Goal: Task Accomplishment & Management: Complete application form

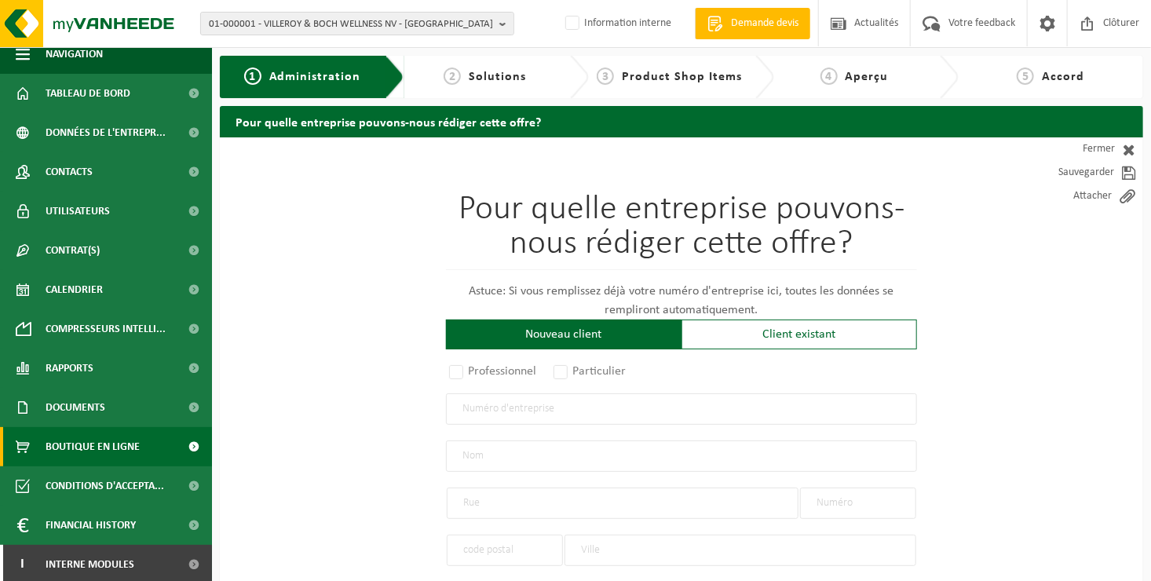
scroll to position [16, 0]
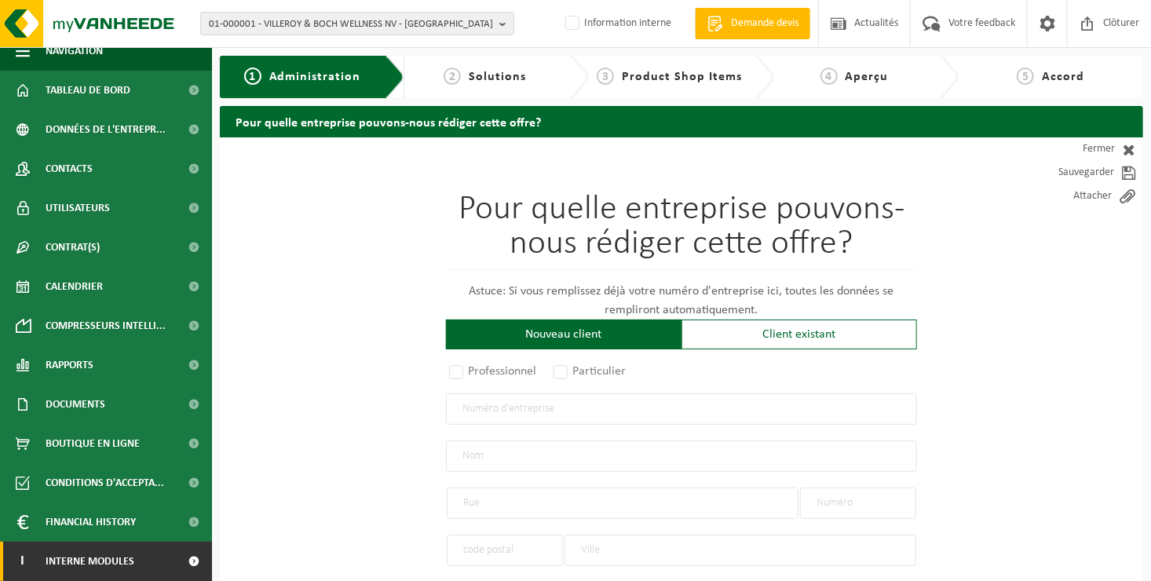
click at [127, 447] on span "Interne modules" at bounding box center [90, 561] width 89 height 39
click at [137, 447] on link "I Interne modules" at bounding box center [106, 561] width 212 height 39
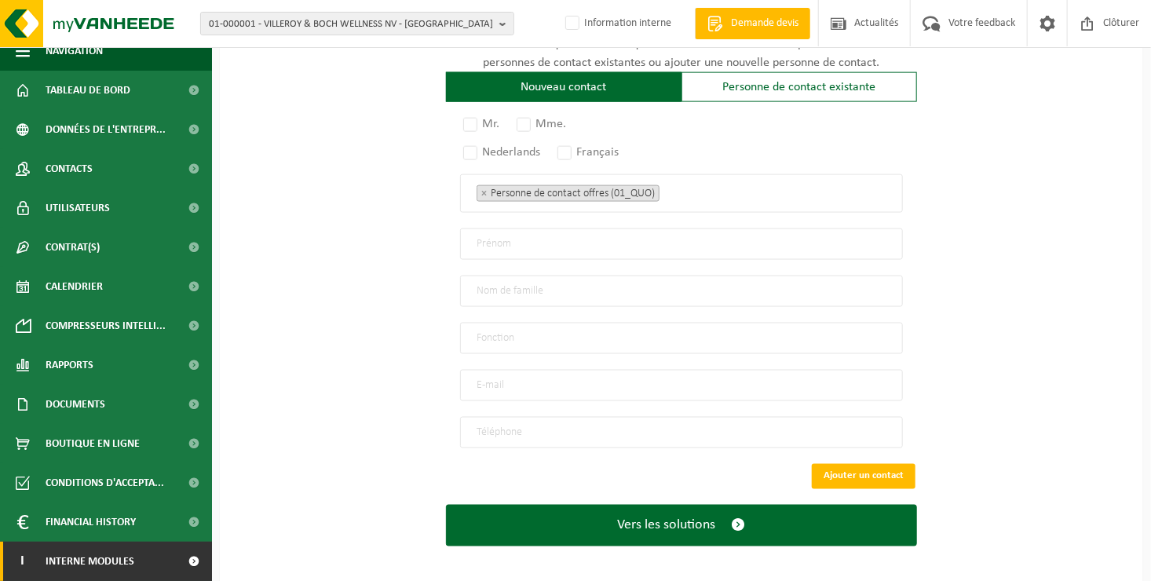
scroll to position [986, 0]
click at [90, 447] on span "Interne modules" at bounding box center [90, 561] width 89 height 39
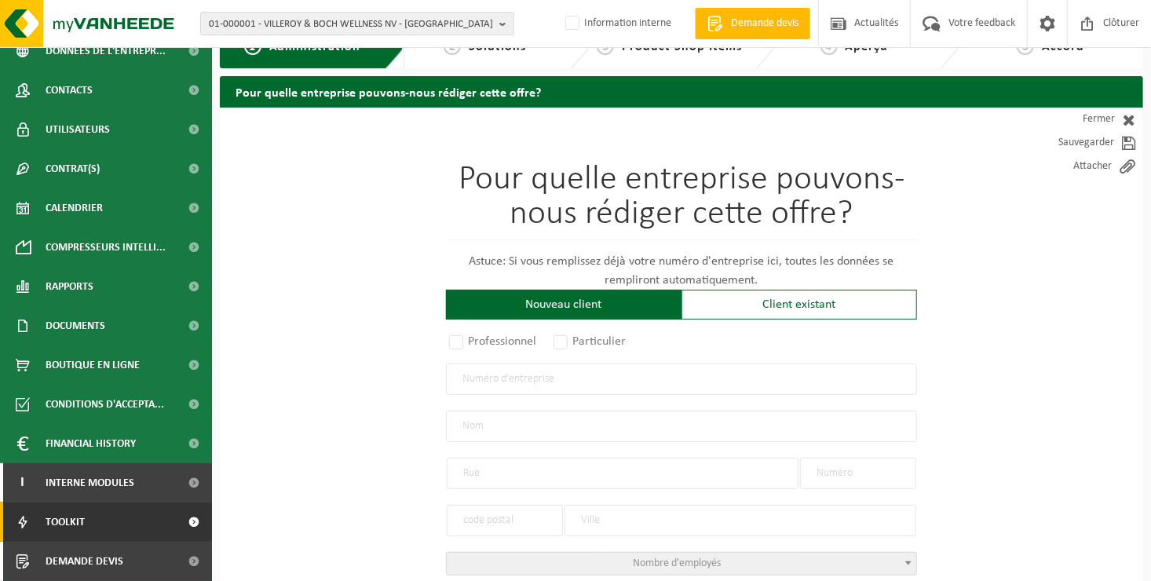
scroll to position [235, 0]
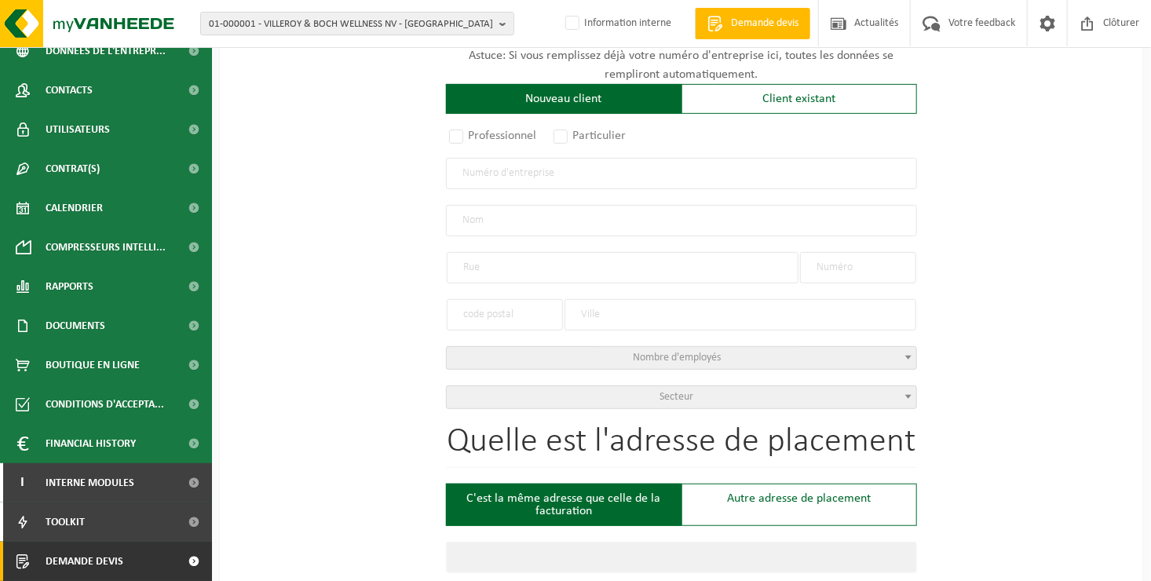
click at [148, 447] on link "Demande devis" at bounding box center [106, 561] width 212 height 39
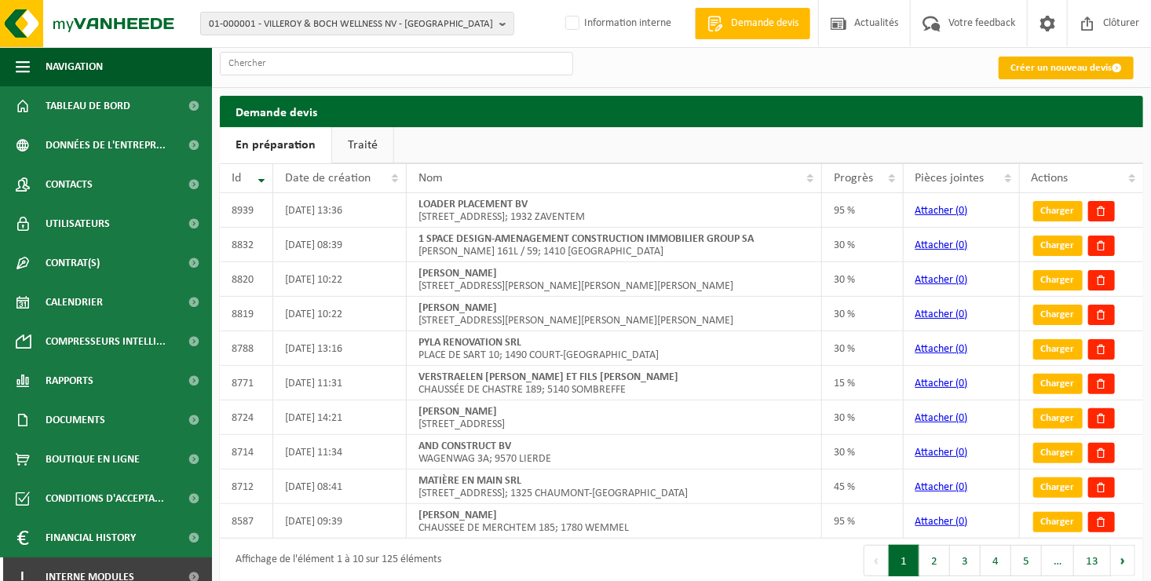
click at [1084, 66] on link "Créer un nouveau devis" at bounding box center [1065, 68] width 135 height 23
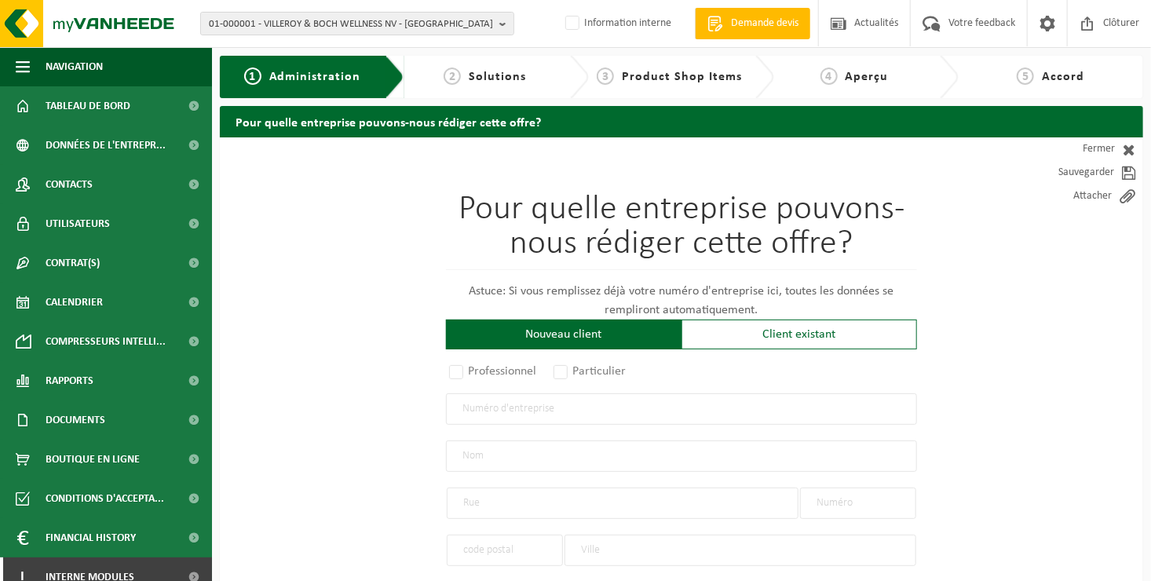
click at [513, 460] on input "text" at bounding box center [681, 455] width 471 height 31
type input "bgc"
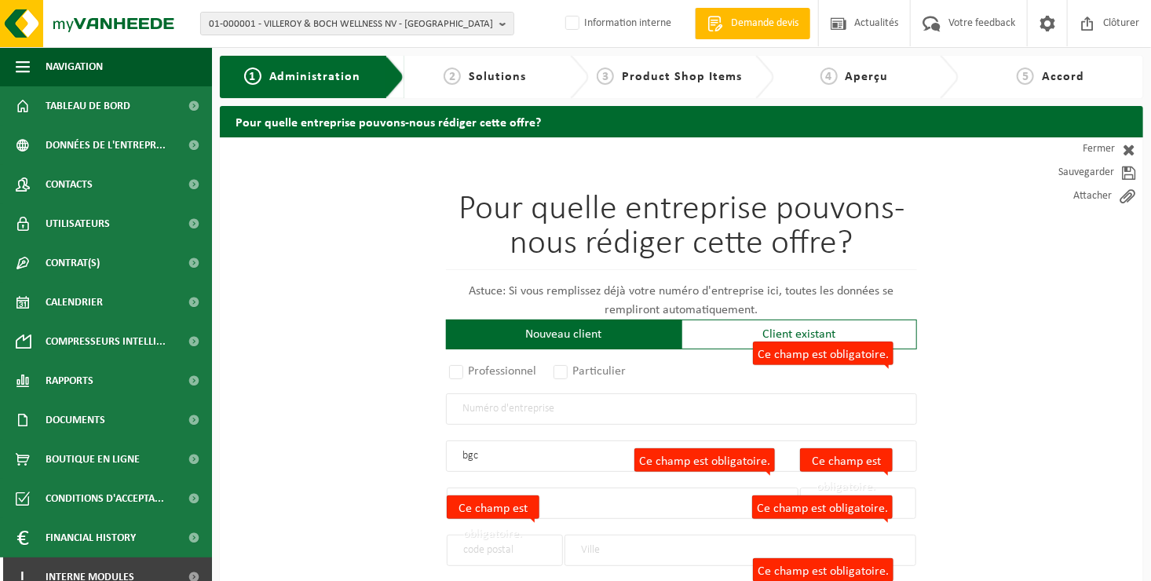
click at [538, 465] on input "bgc" at bounding box center [681, 455] width 471 height 31
drag, startPoint x: 538, startPoint y: 465, endPoint x: 425, endPoint y: 455, distance: 113.4
type input "bgc"
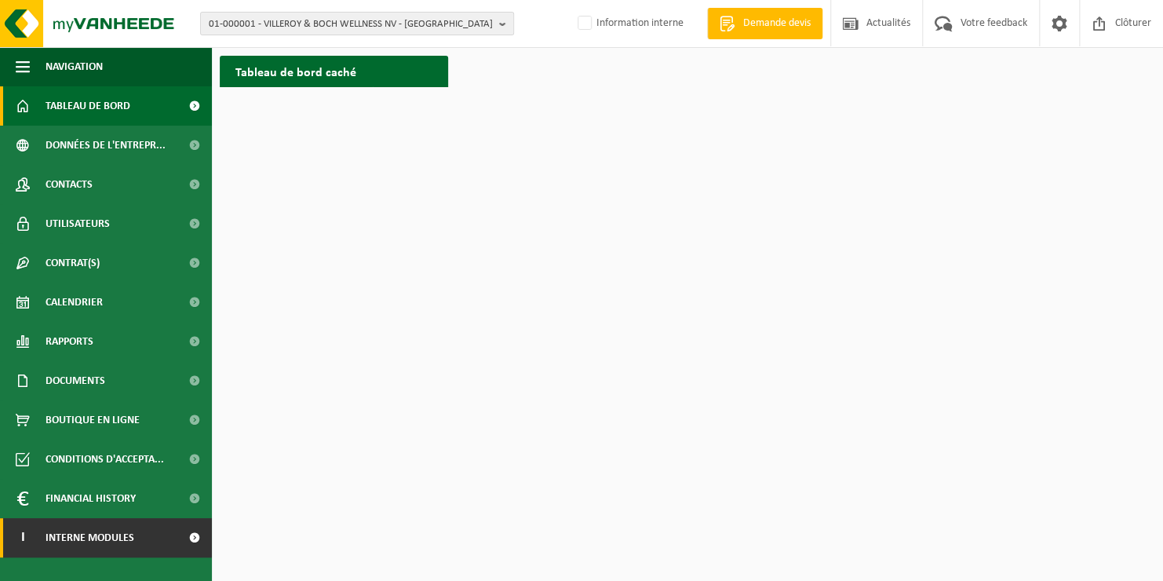
click at [144, 536] on link "I Interne modules" at bounding box center [106, 537] width 212 height 39
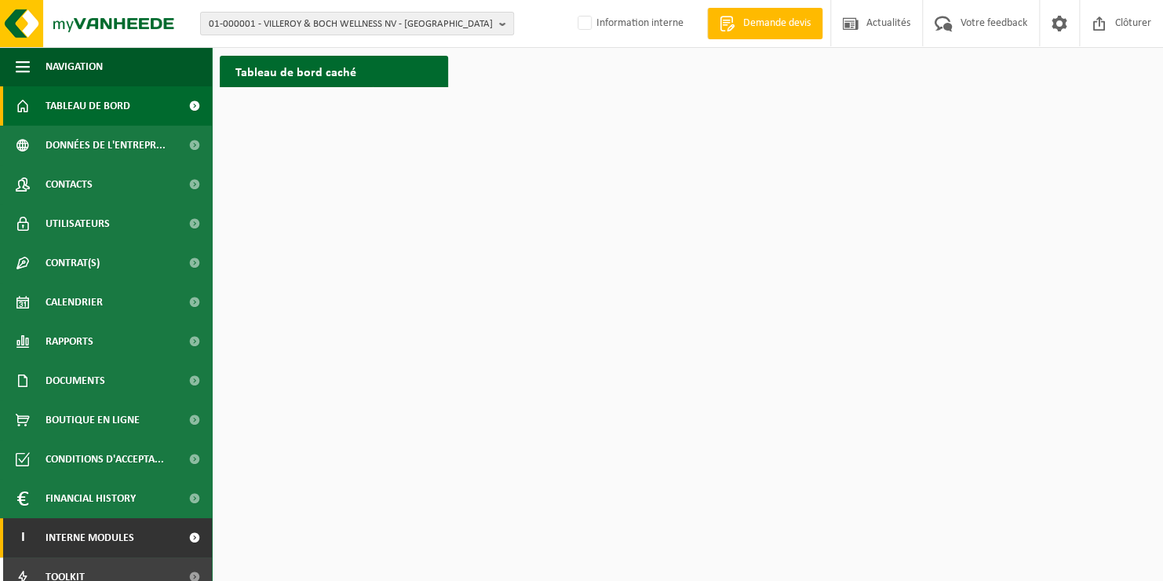
scroll to position [55, 0]
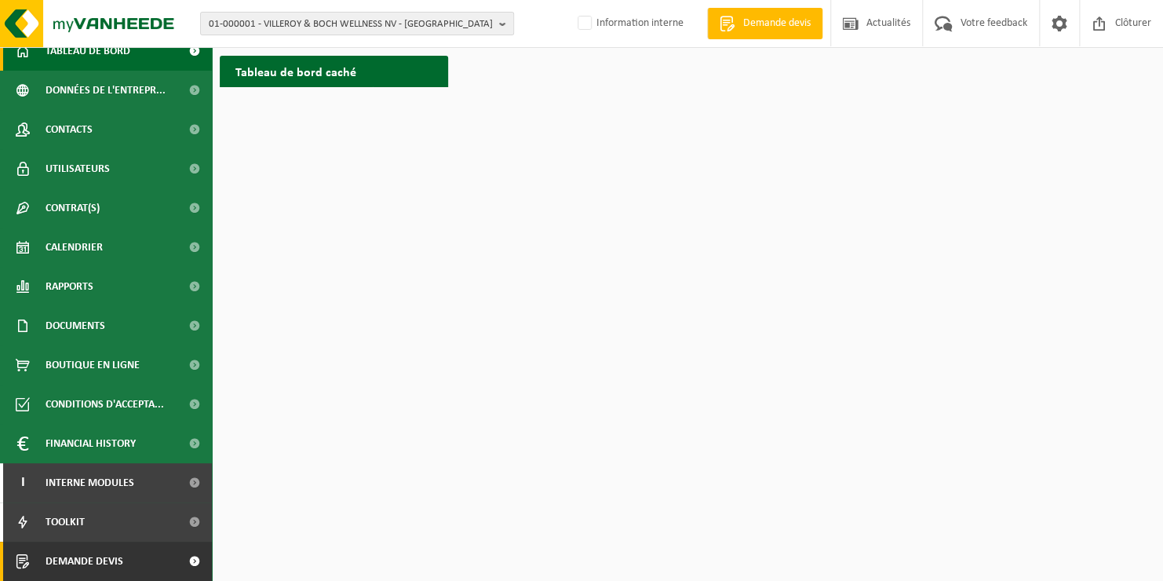
click at [159, 571] on link "Demande devis" at bounding box center [106, 561] width 212 height 39
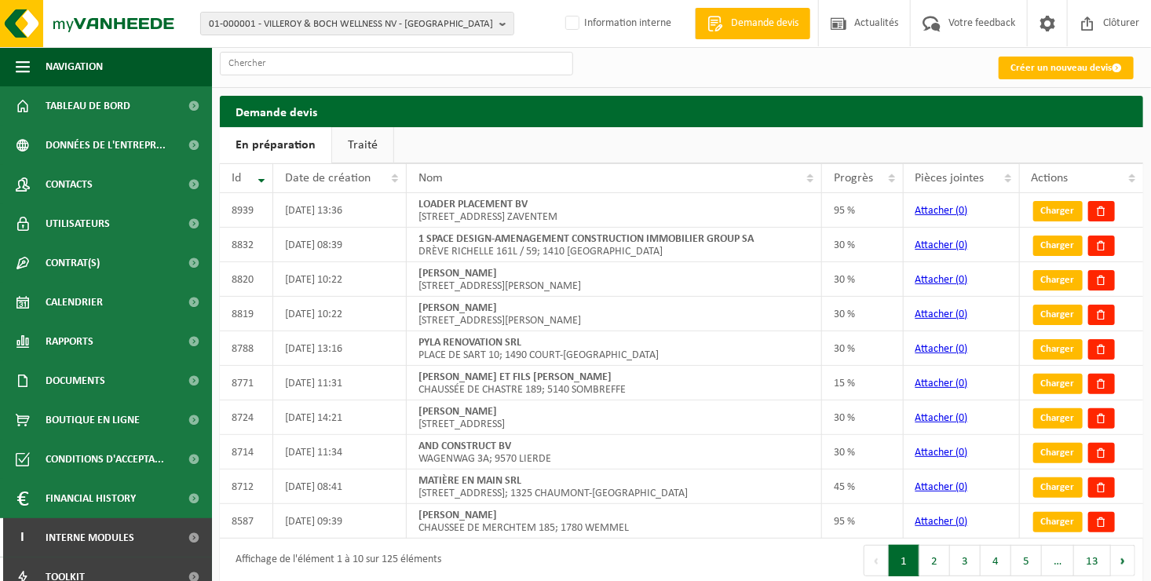
click at [1040, 74] on link "Créer un nouveau devis" at bounding box center [1065, 68] width 135 height 23
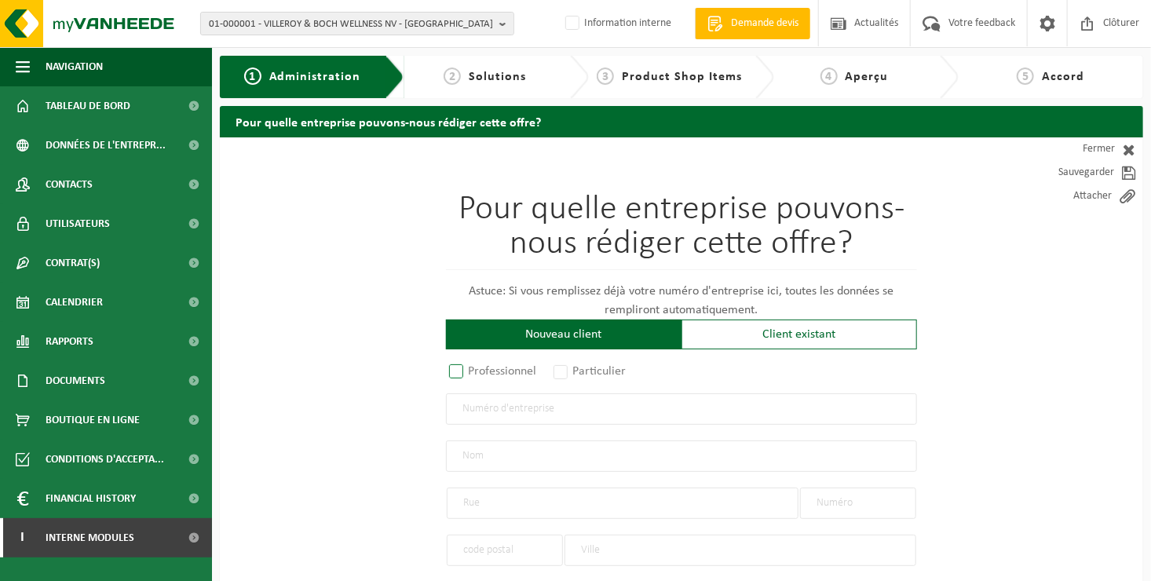
click at [497, 364] on label "Professionnel" at bounding box center [493, 371] width 95 height 22
click at [482, 367] on input "Professionnel" at bounding box center [477, 372] width 10 height 10
radio input "true"
click at [513, 408] on input "text" at bounding box center [681, 408] width 471 height 31
type input "0775238945"
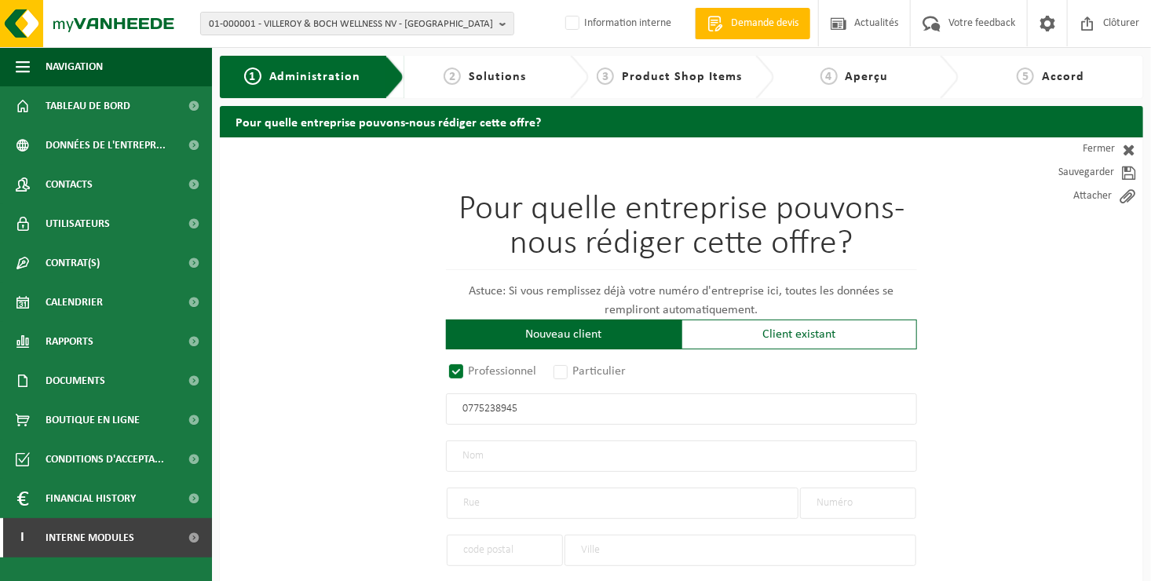
radio input "true"
type input "0775238945"
type input "BRIGODE, CHRISTOPHE"
type input "RUE DE NAMUR"
type input "26"
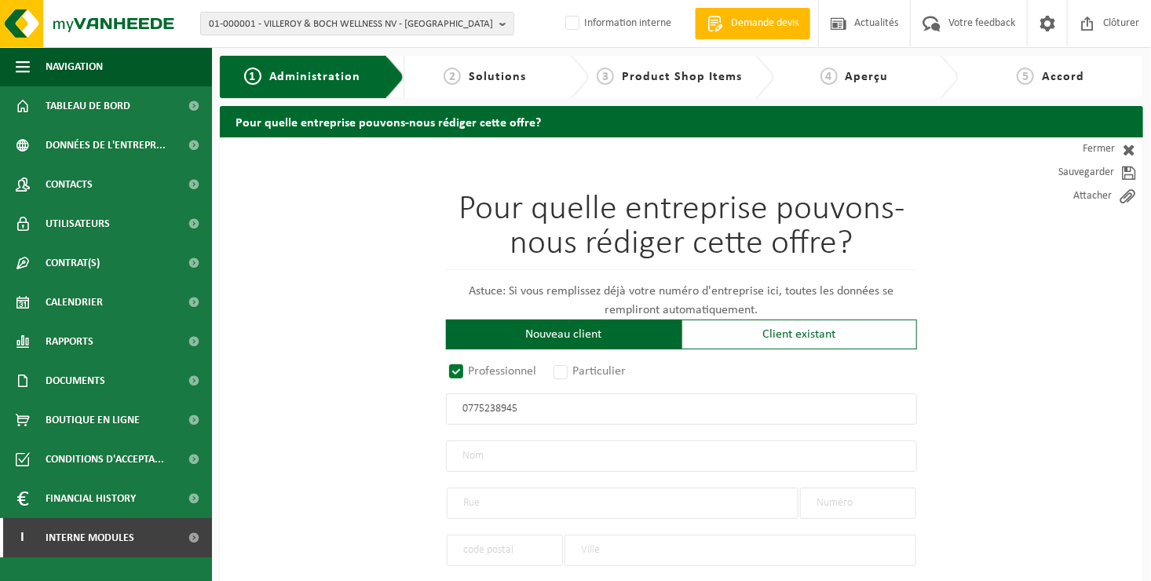
type input "1400"
type input "NIVELLES"
select select "D"
select select "NACE_7420"
type input "BRIGODE, CHRISTOPHE"
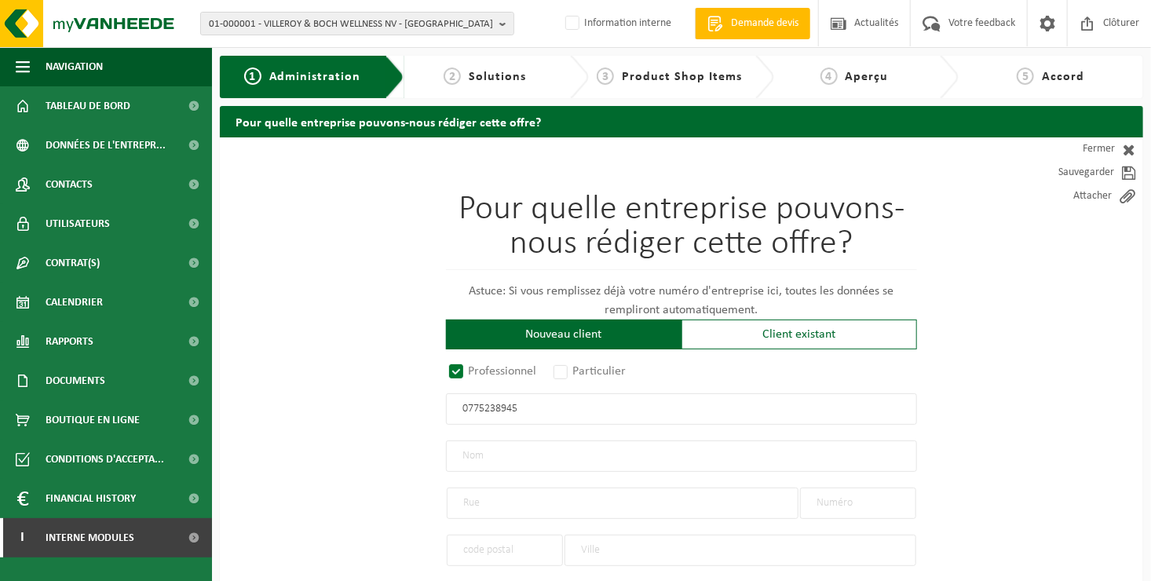
type input "RUE DE NAMUR"
type input "26"
type input "1400"
type input "NIVELLES"
type input "2179760244"
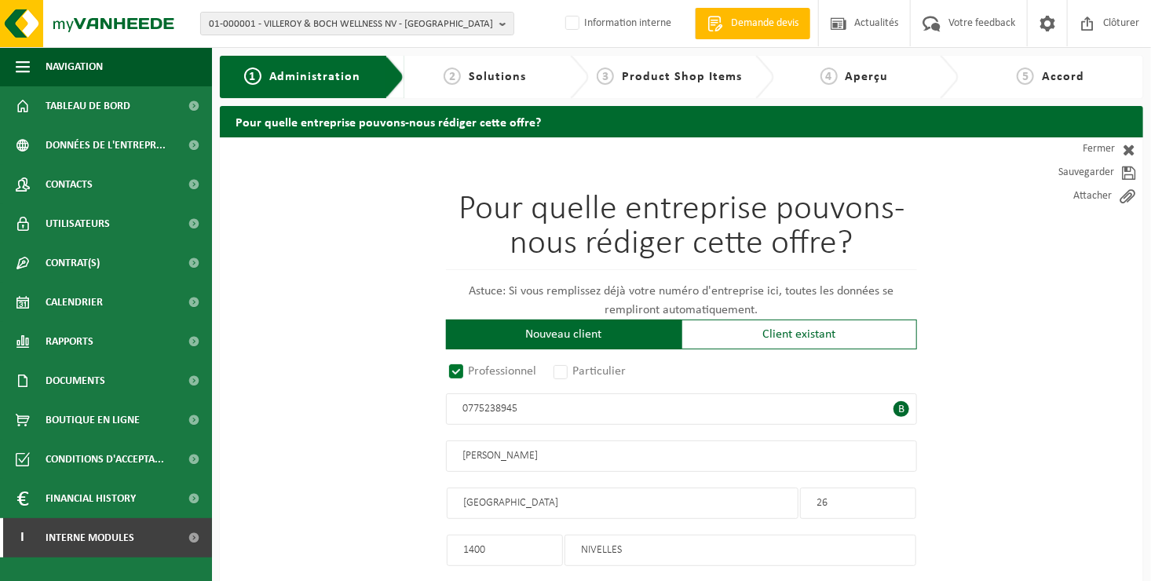
type input "0775238945"
drag, startPoint x: 485, startPoint y: 496, endPoint x: 535, endPoint y: 501, distance: 50.5
click at [535, 501] on input "RUE DE NAMUR" at bounding box center [623, 502] width 352 height 31
type input "RUE LOUIS MANSART"
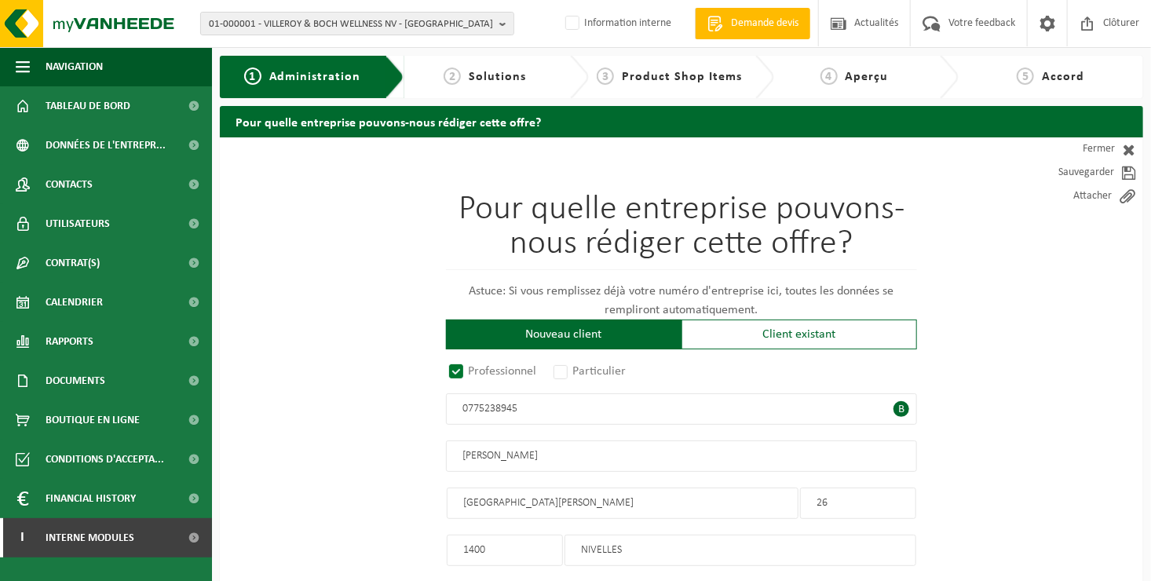
drag, startPoint x: 836, startPoint y: 506, endPoint x: 736, endPoint y: 502, distance: 99.8
click at [736, 502] on div "Pour quelle entreprise pouvons-nous rédiger cette offre? Astuce: Si vous rempli…" at bounding box center [681, 418] width 471 height 452
type input "20"
drag, startPoint x: 509, startPoint y: 550, endPoint x: 378, endPoint y: 556, distance: 132.0
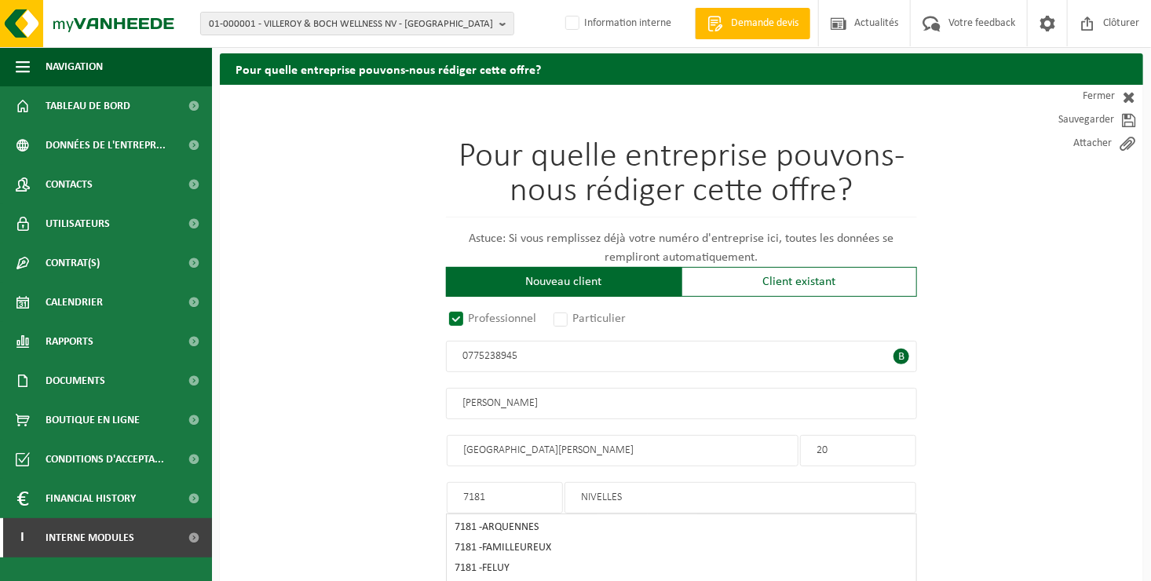
scroll to position [157, 0]
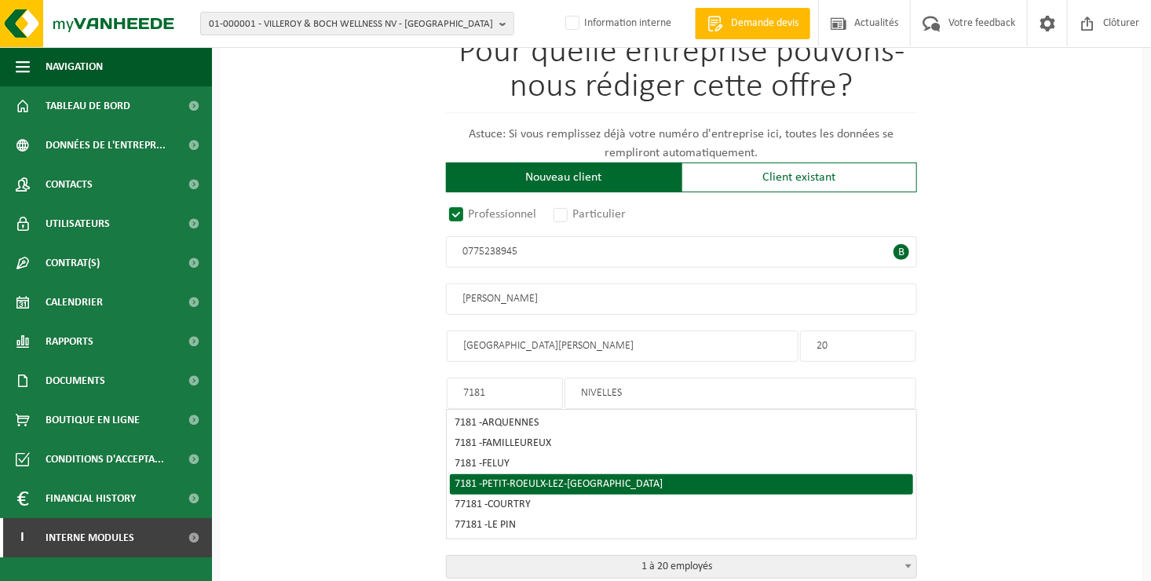
type input "7181"
click at [633, 486] on div "7181 - PETIT-ROEULX-LEZ-NIVELLES" at bounding box center [681, 484] width 454 height 11
type input "PETIT-ROEULX-LEZ-NIVELLES"
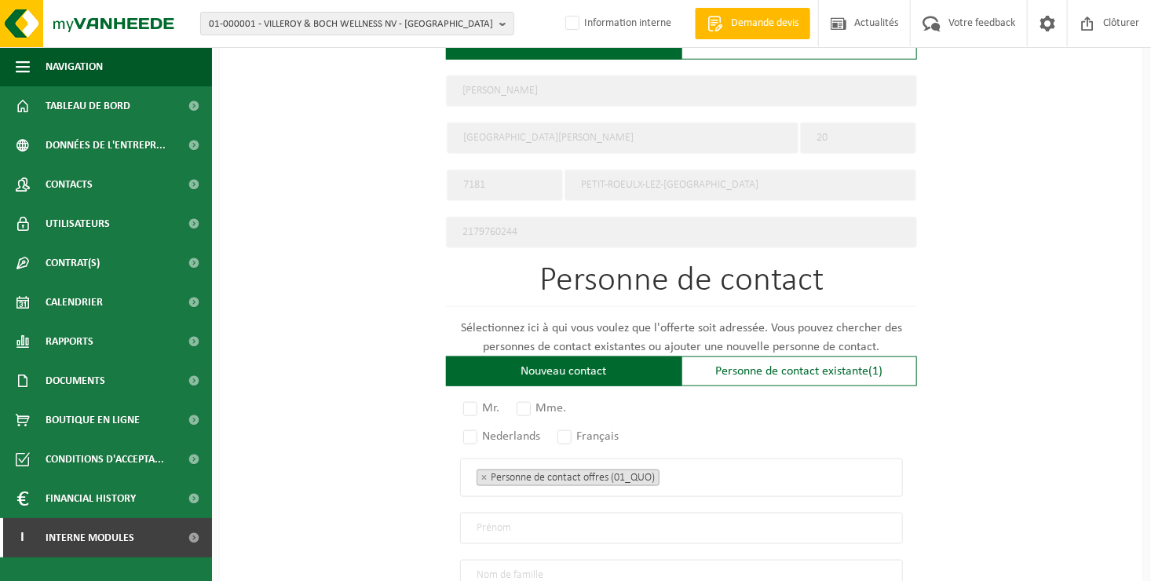
scroll to position [785, 0]
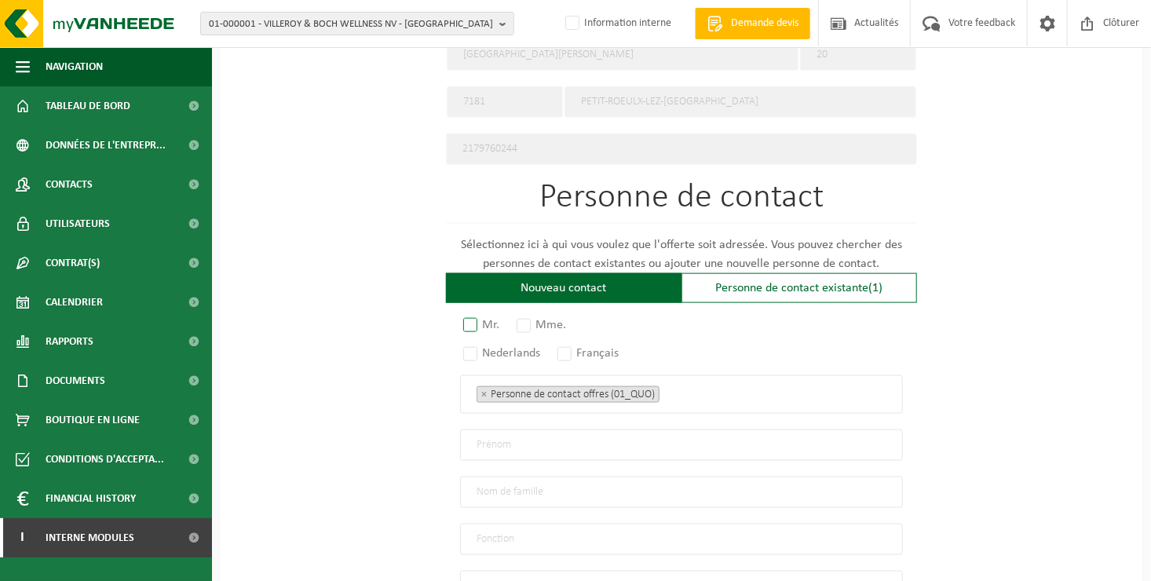
click at [465, 322] on label "Mr." at bounding box center [482, 325] width 44 height 22
radio input "true"
click at [575, 347] on label "Français" at bounding box center [588, 353] width 69 height 22
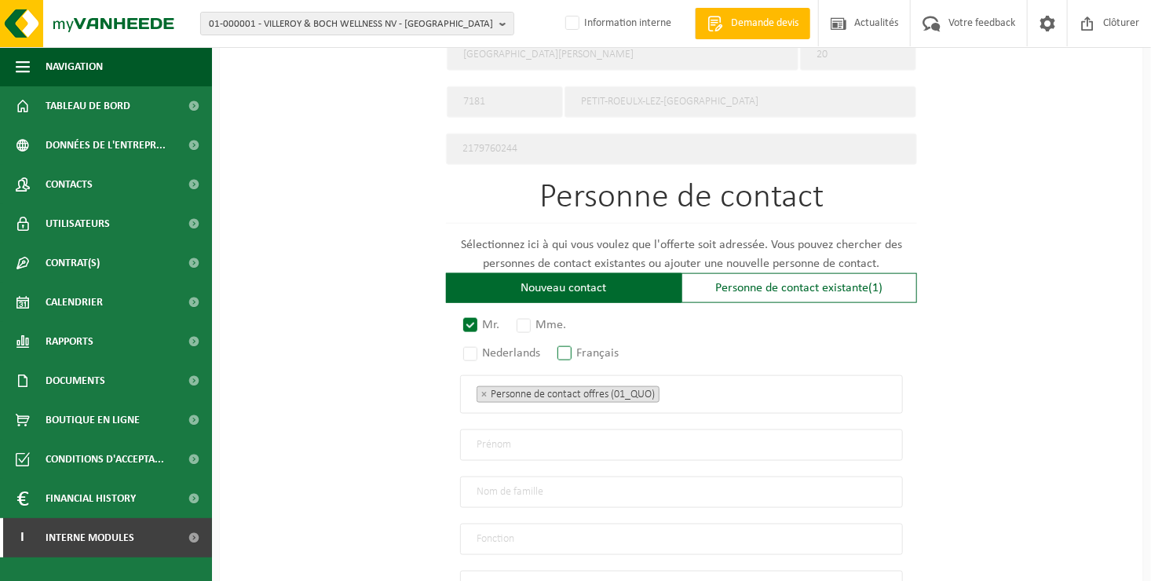
radio input "true"
click at [710, 385] on ul "× Personne de contact offres (01_QUO)" at bounding box center [681, 394] width 410 height 20
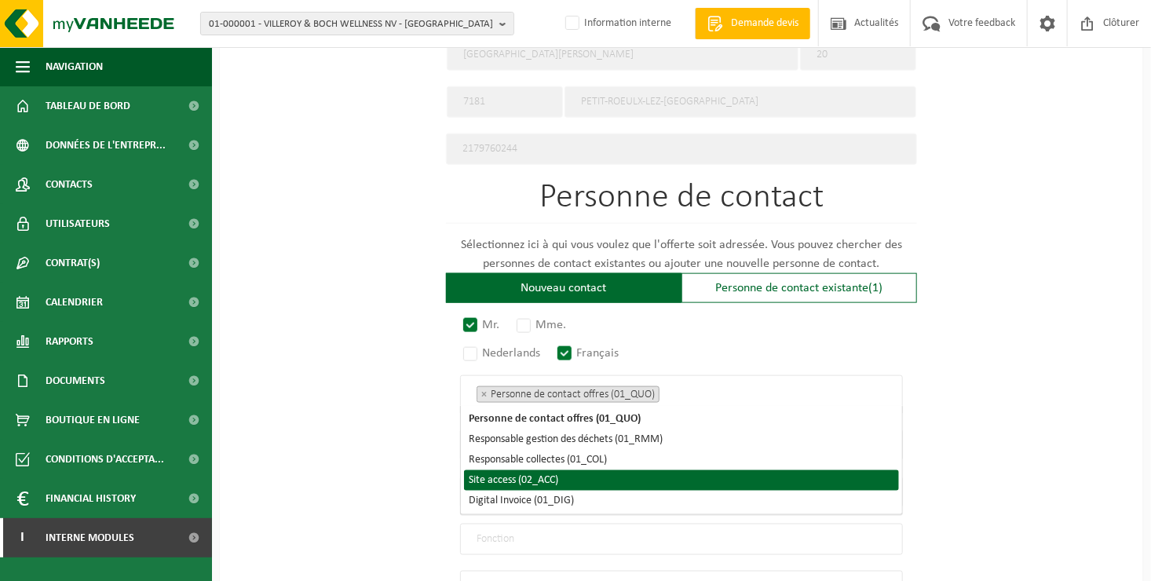
click at [680, 480] on li "Site access (02_ACC)" at bounding box center [681, 480] width 435 height 20
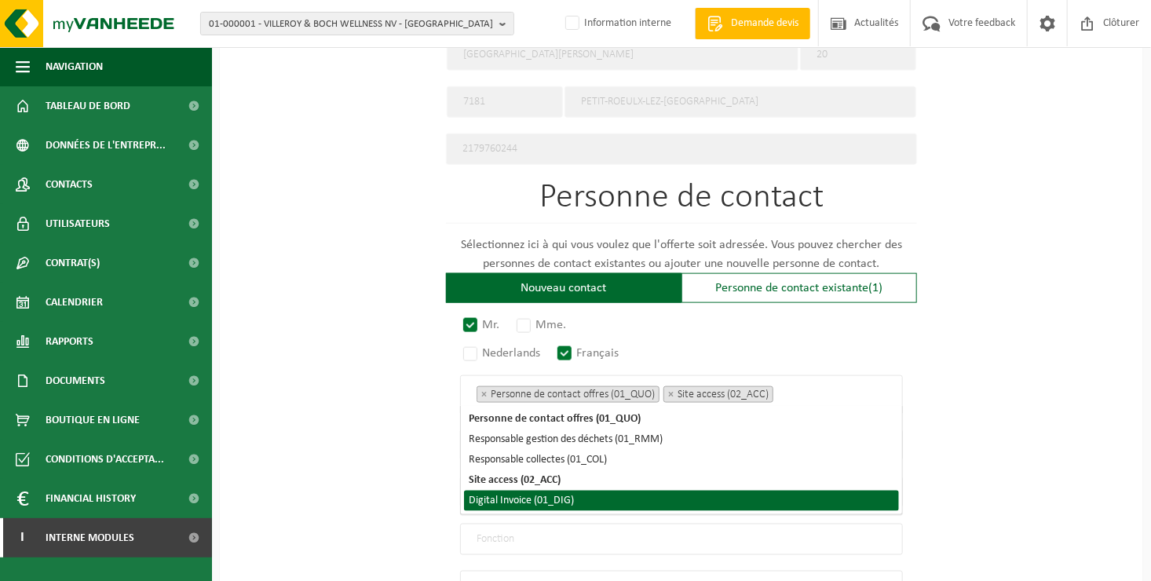
click at [673, 499] on li "Digital Invoice (01_DIG)" at bounding box center [681, 501] width 435 height 20
click at [362, 487] on div "Pour quelle entreprise pouvons-nous rédiger cette offre? Astuce: Si vous rempli…" at bounding box center [681, 79] width 923 height 1454
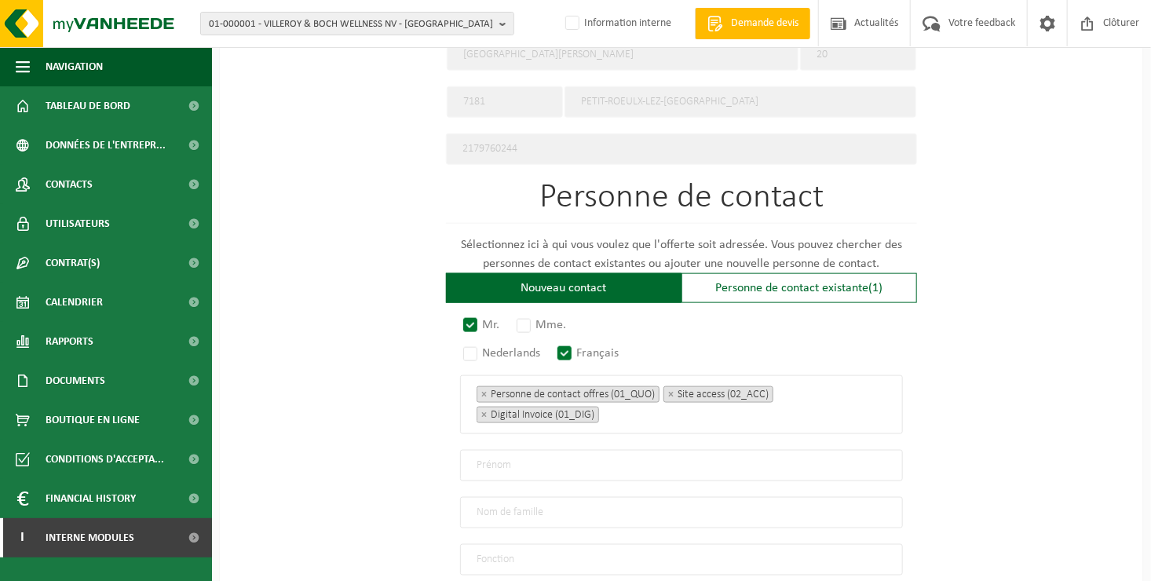
click at [484, 460] on input "text" at bounding box center [681, 465] width 443 height 31
type input "CHRISTOPHE"
click at [560, 505] on input "text" at bounding box center [681, 512] width 443 height 31
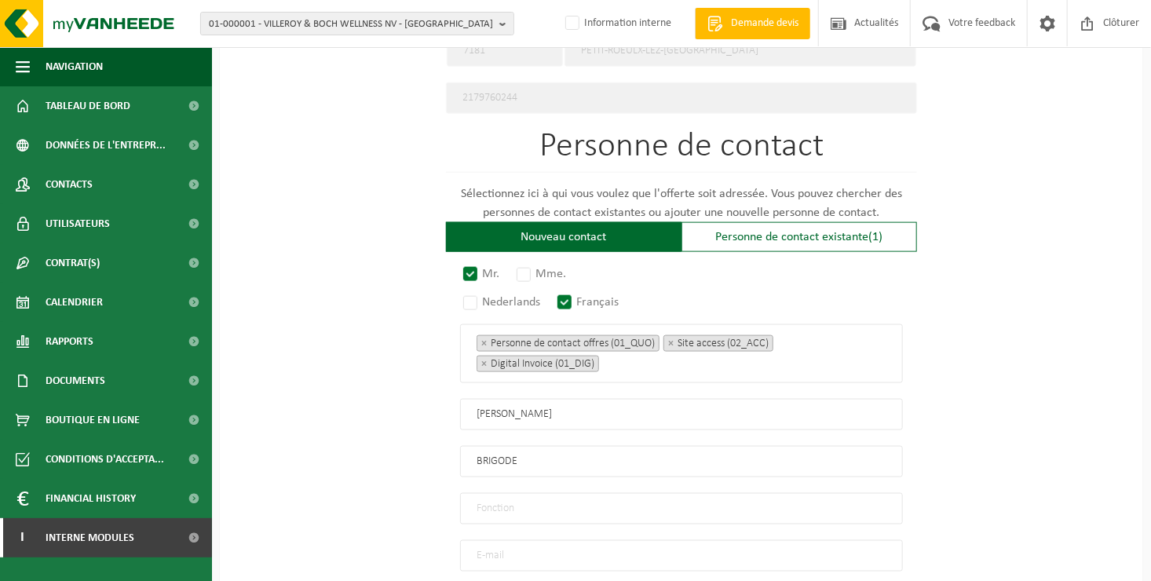
scroll to position [863, 0]
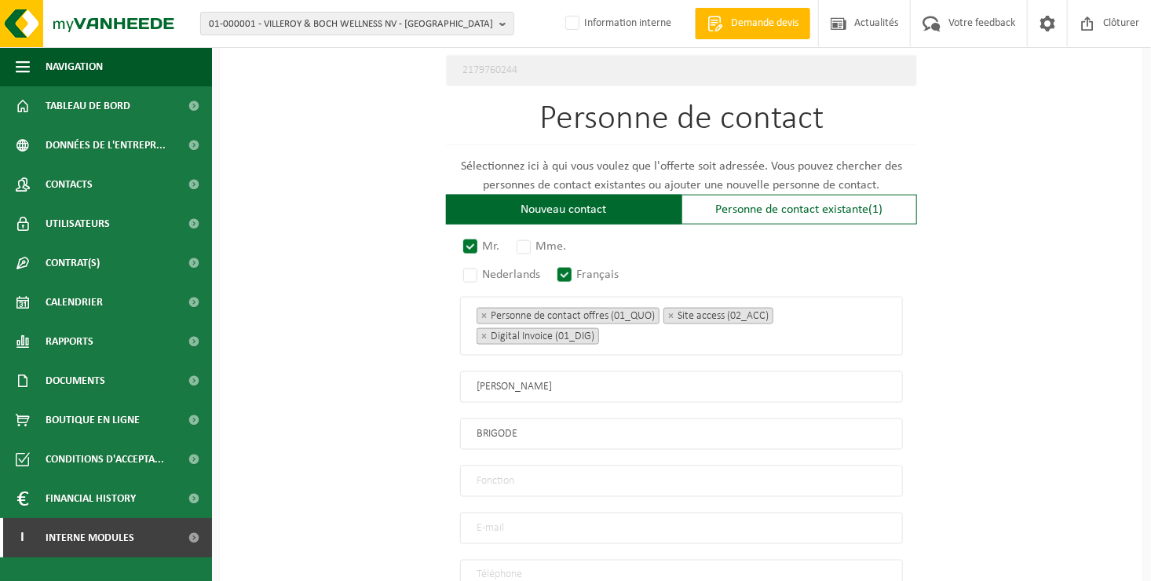
type input "BRIGODE"
click at [544, 476] on input "text" at bounding box center [681, 480] width 443 height 31
type input "Director"
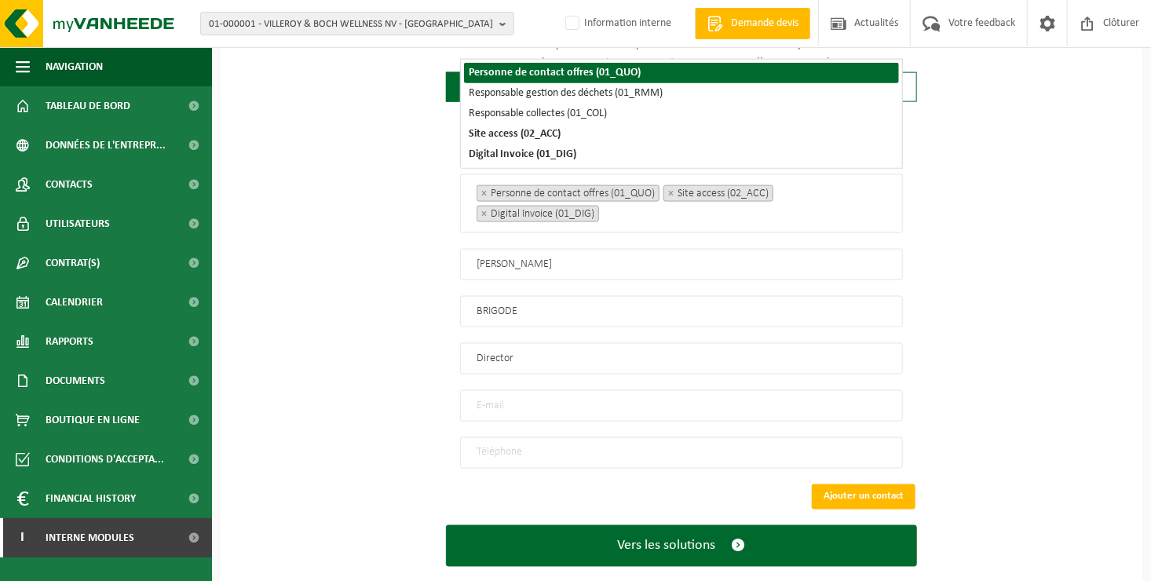
scroll to position [1006, 0]
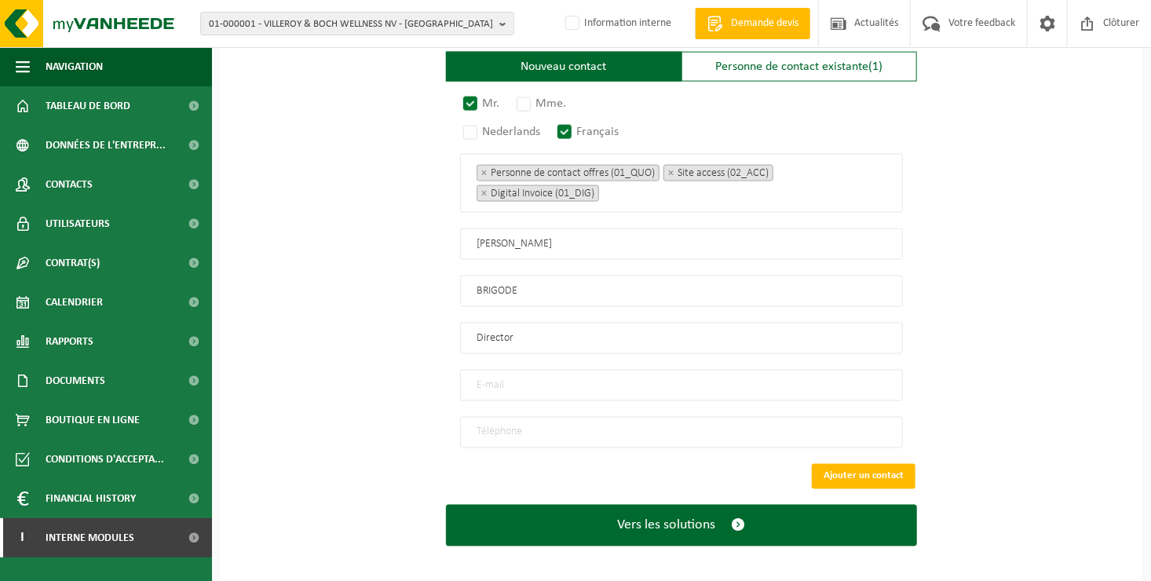
click at [535, 385] on input "email" at bounding box center [681, 385] width 443 height 31
type input "CHRISTOPHE.BRIGODE@GMAIL.COM"
click at [539, 422] on input "tel" at bounding box center [681, 432] width 443 height 31
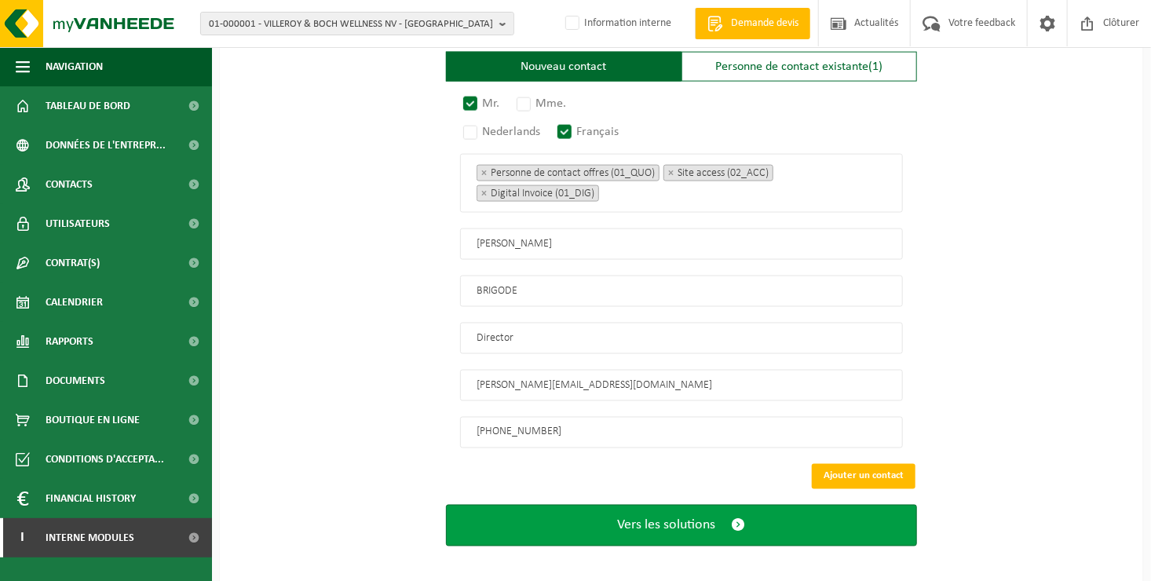
type input "+32 476 95 00 75"
click at [637, 517] on span "Vers les solutions" at bounding box center [667, 525] width 98 height 16
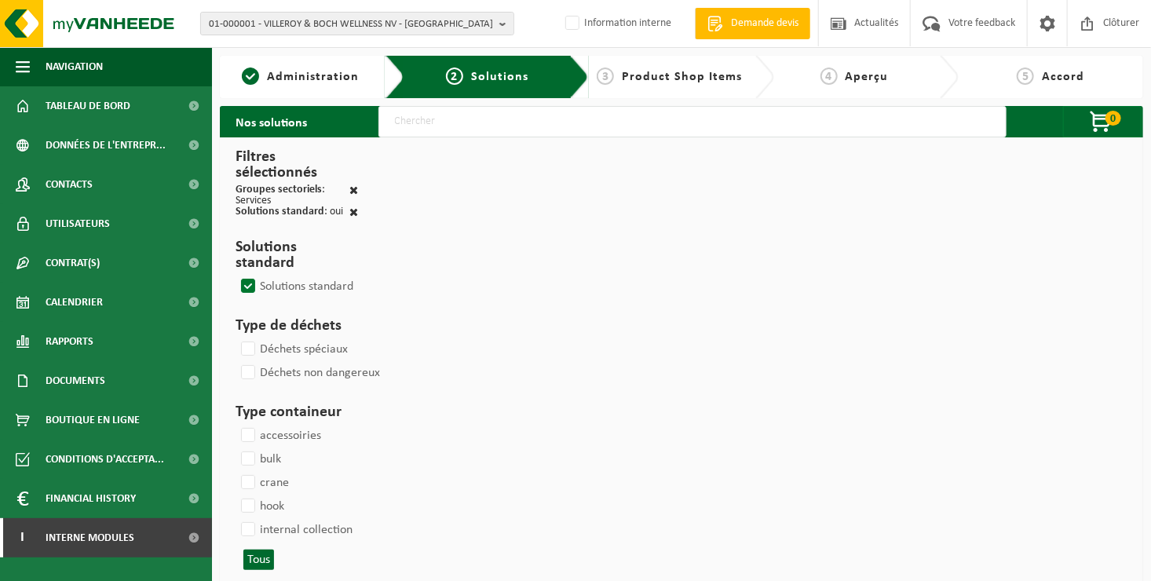
click at [453, 130] on input "text" at bounding box center [692, 121] width 628 height 31
type input "000052"
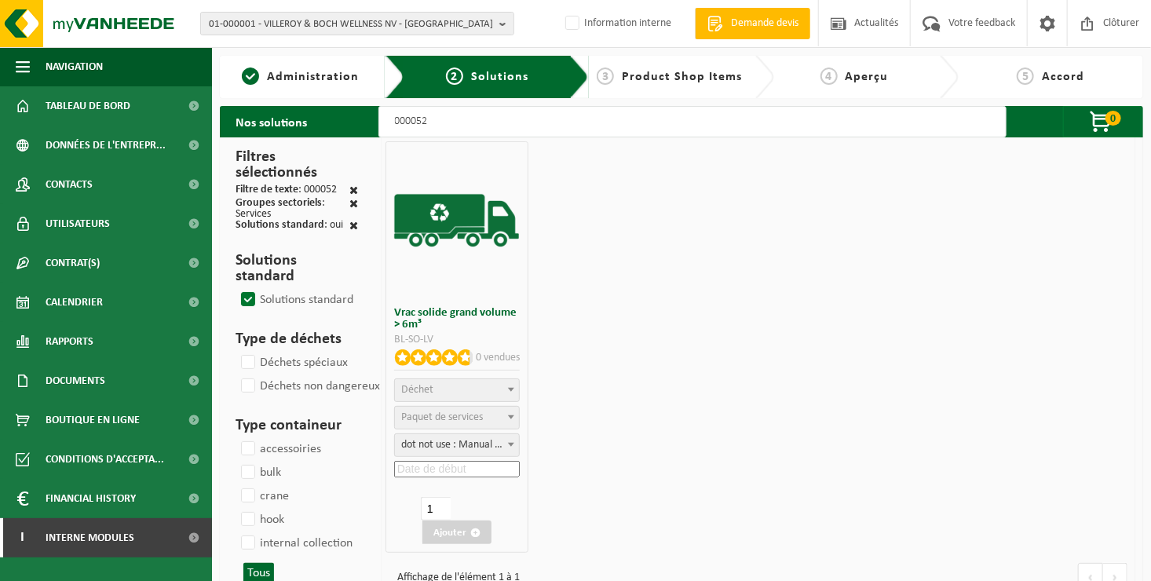
click at [462, 396] on span "Déchet" at bounding box center [457, 390] width 124 height 22
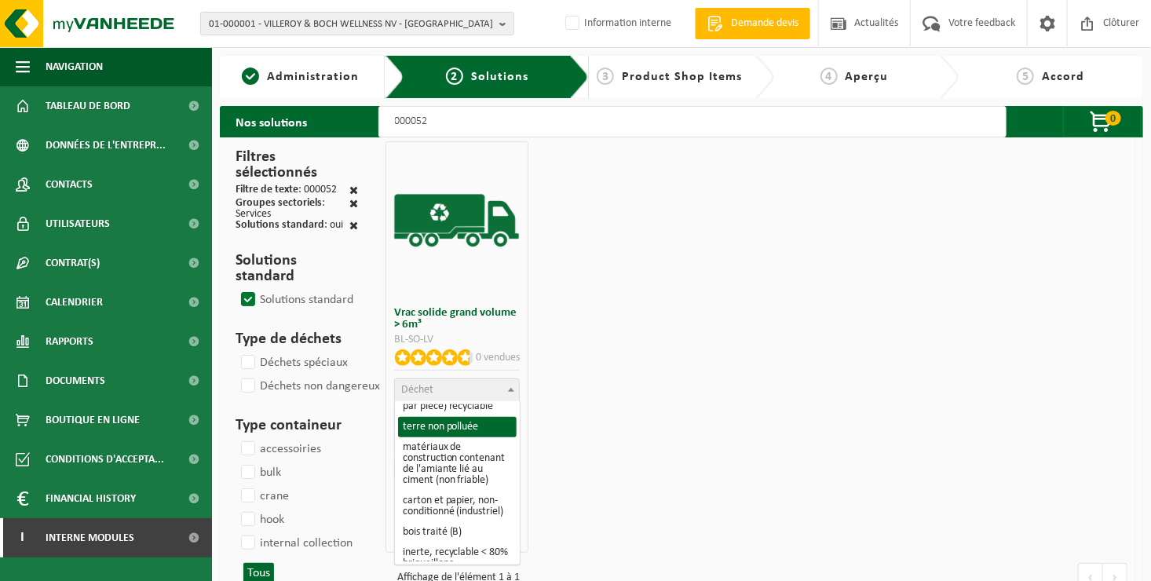
scroll to position [235, 0]
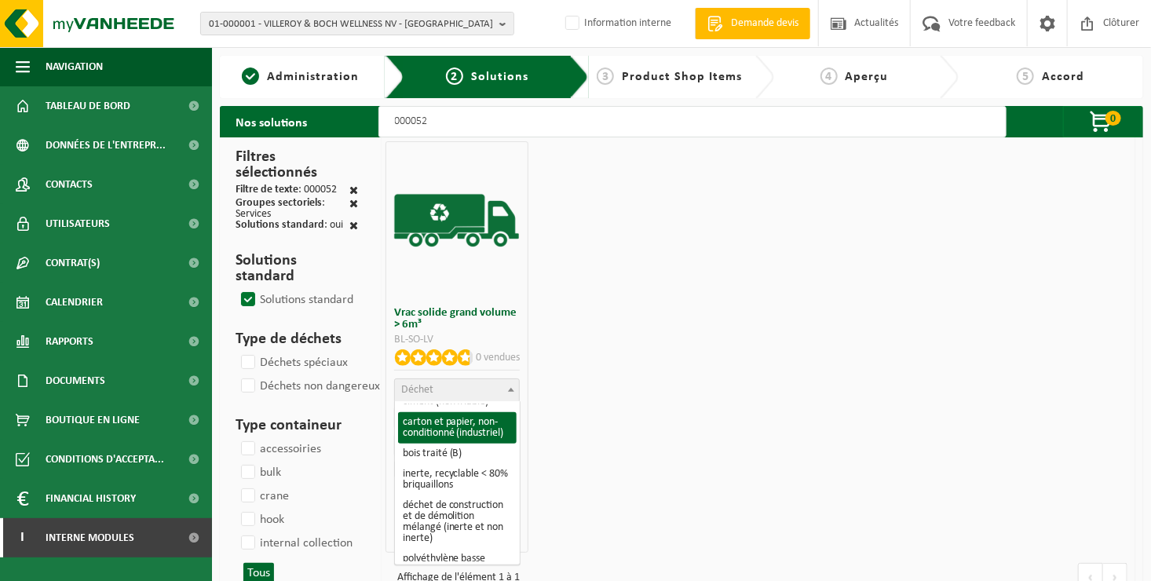
select select "26"
select select
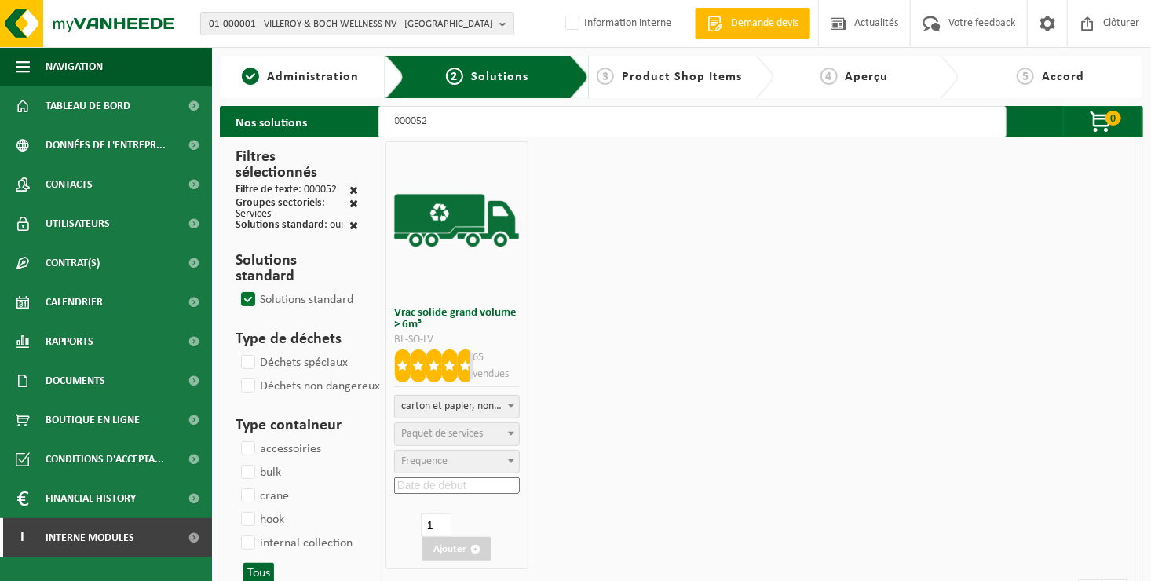
select select "47"
select select "25"
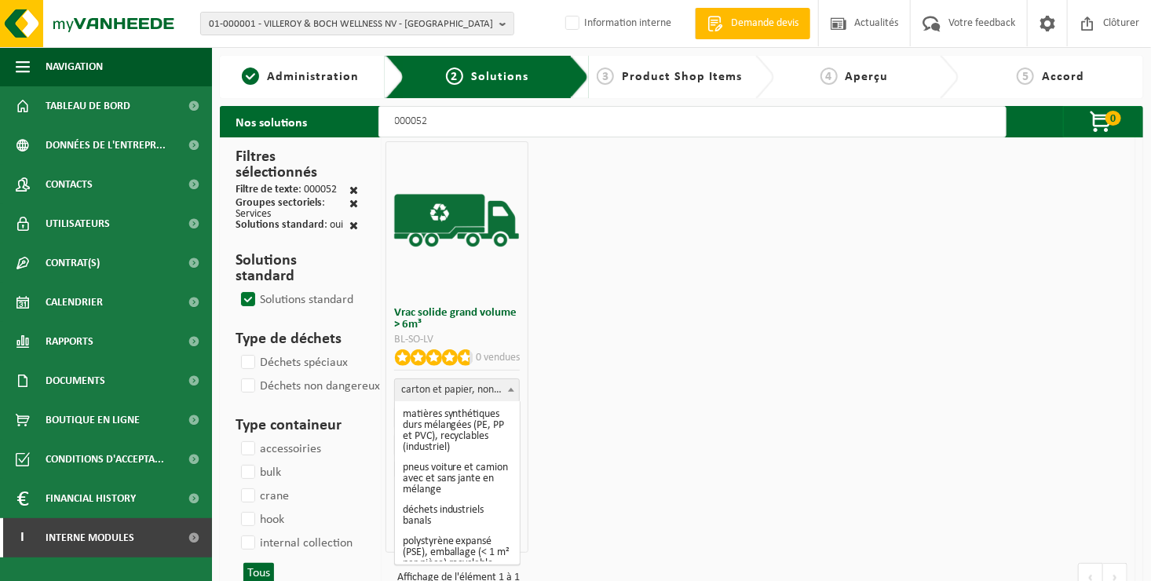
click at [477, 385] on span "carton et papier, non-conditionné (industriel)" at bounding box center [457, 390] width 124 height 22
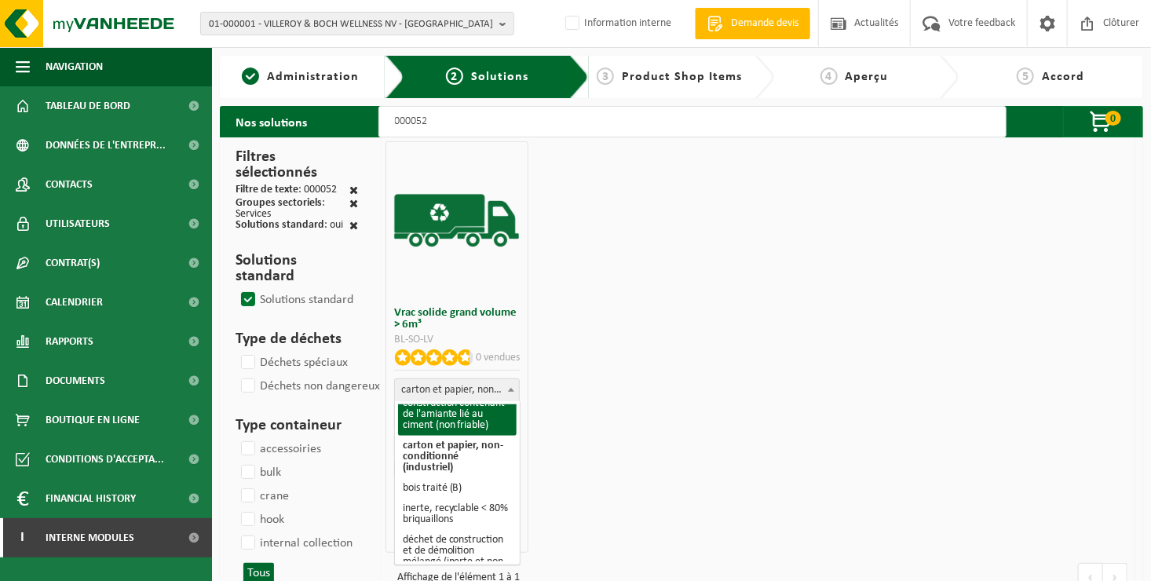
scroll to position [290, 0]
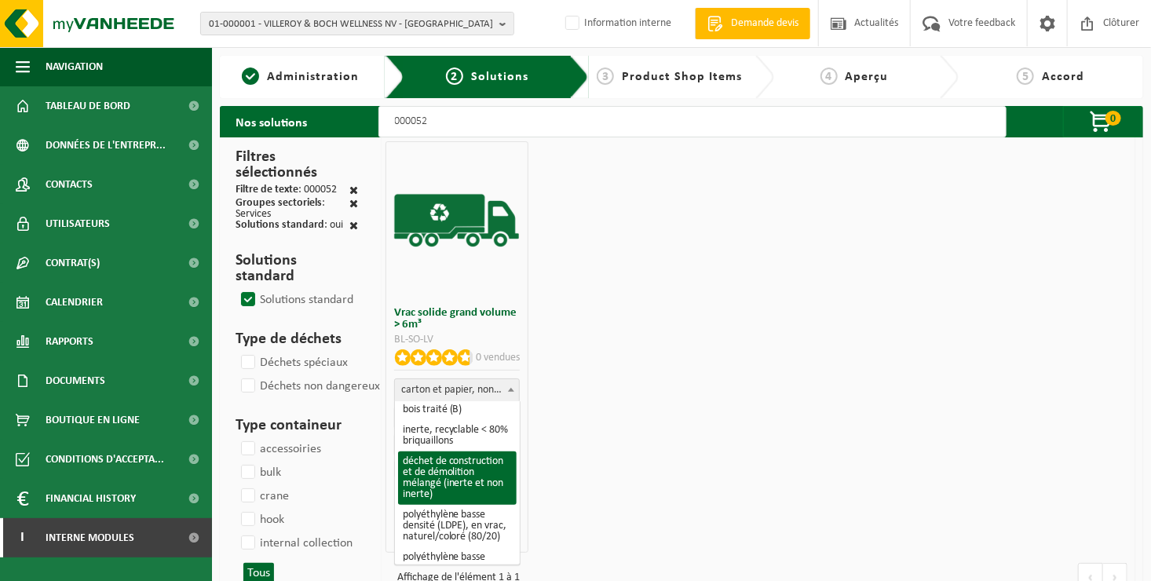
select select "31"
select select
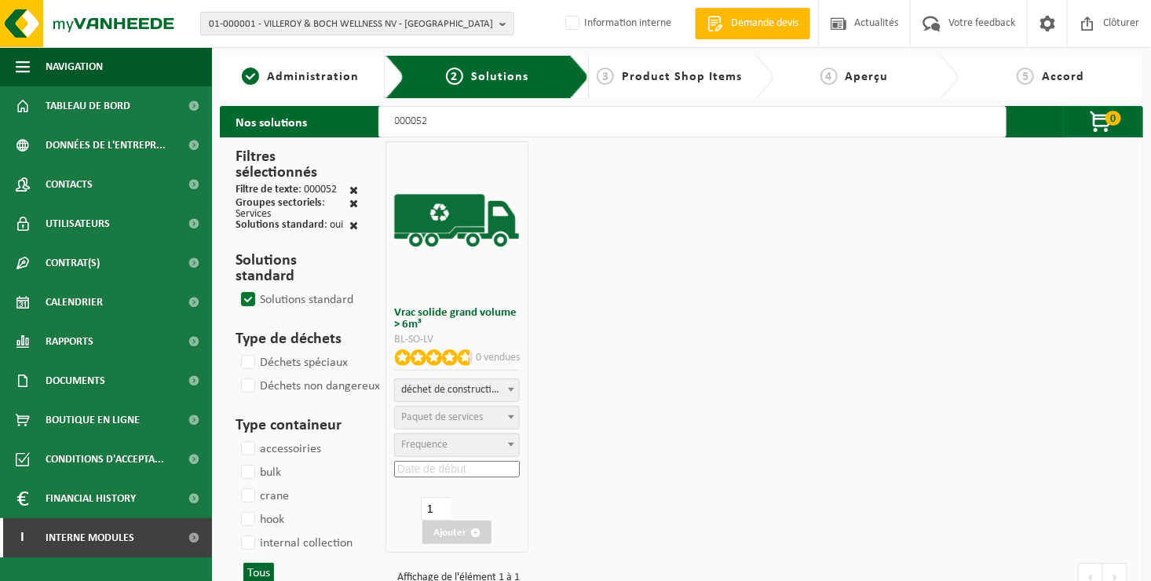
select select
select select "47"
select select "25"
click at [456, 475] on input at bounding box center [457, 469] width 126 height 16
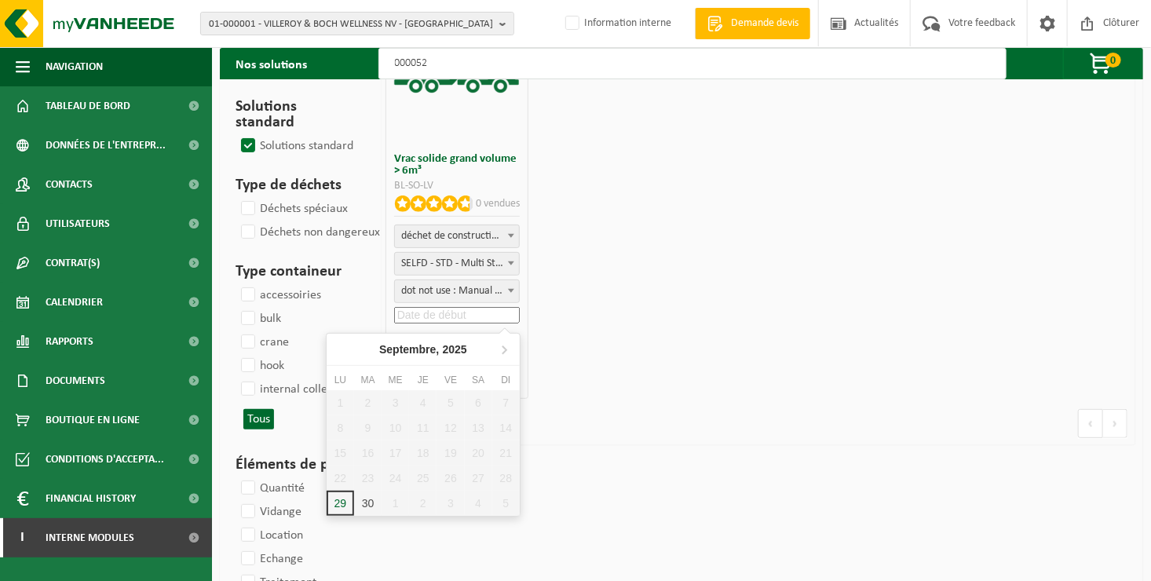
scroll to position [157, 0]
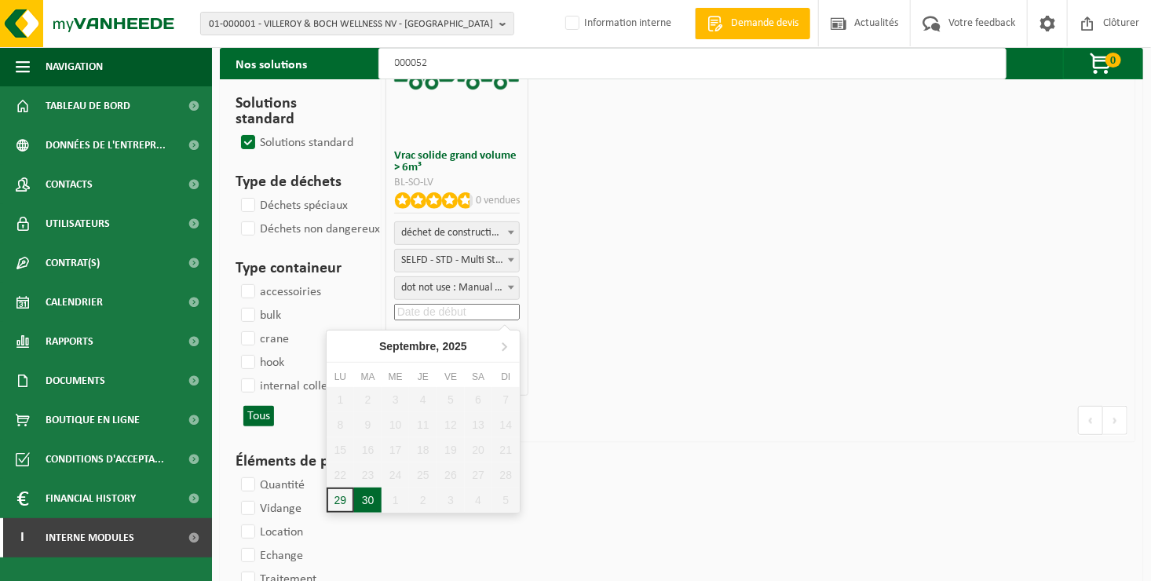
click at [374, 498] on div "30" at bounding box center [367, 499] width 27 height 25
type input "2025-09-30"
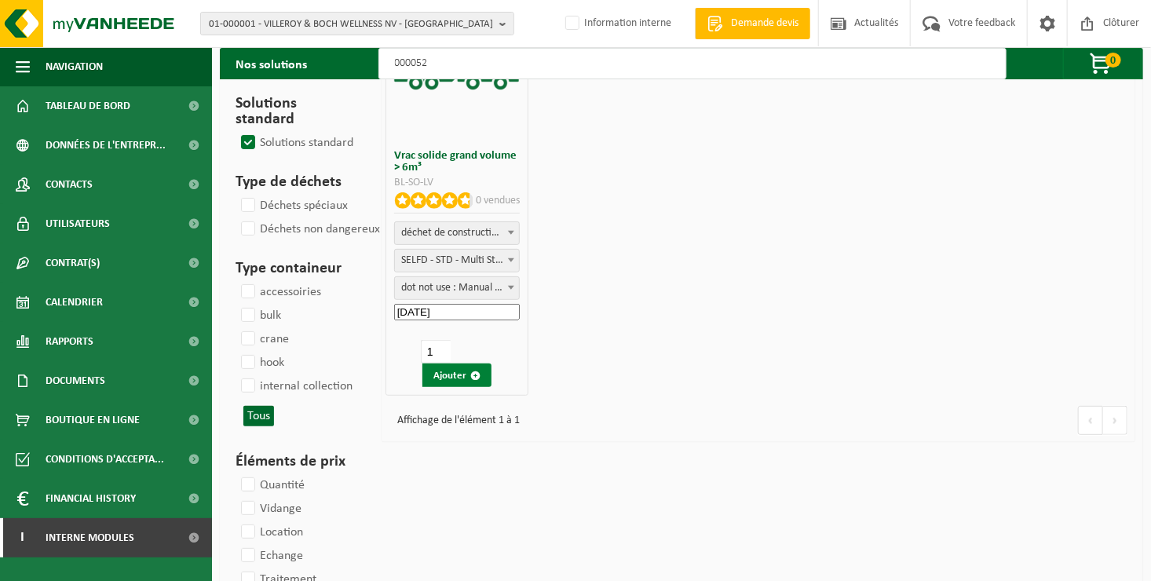
click at [453, 374] on button "Ajouter" at bounding box center [456, 375] width 69 height 24
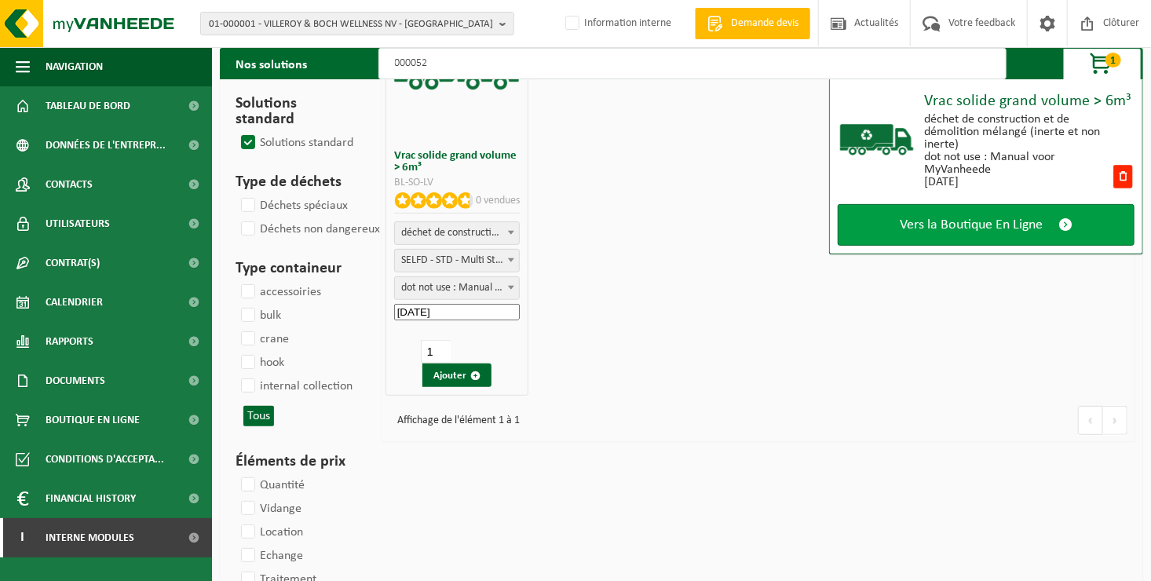
click at [858, 233] on link "Vers la Boutique En Ligne" at bounding box center [986, 225] width 297 height 42
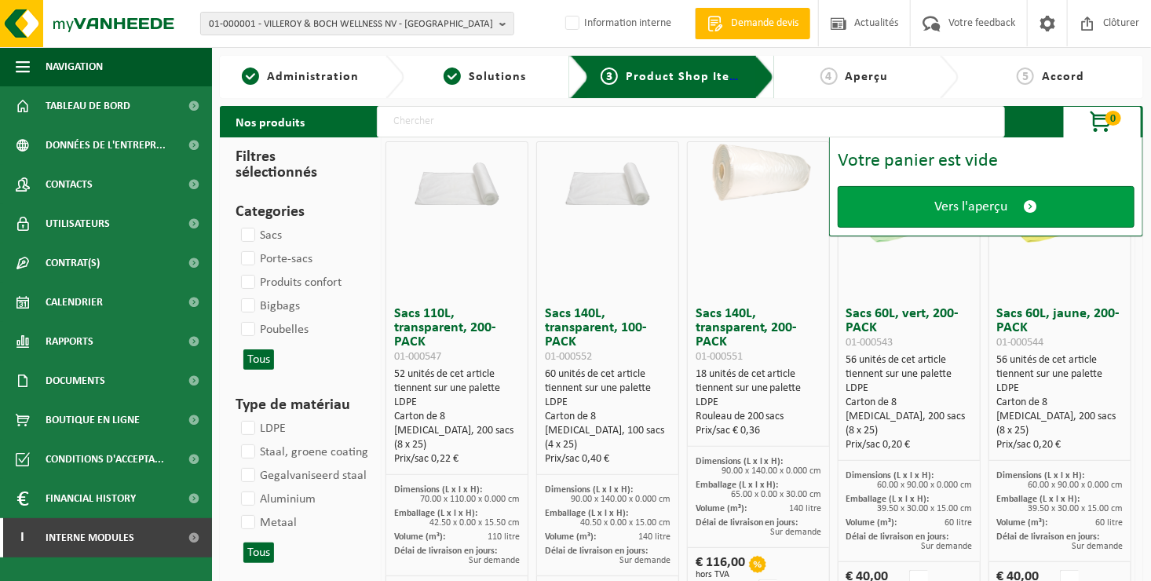
click at [918, 197] on link "Vers l'aperçu" at bounding box center [986, 207] width 297 height 42
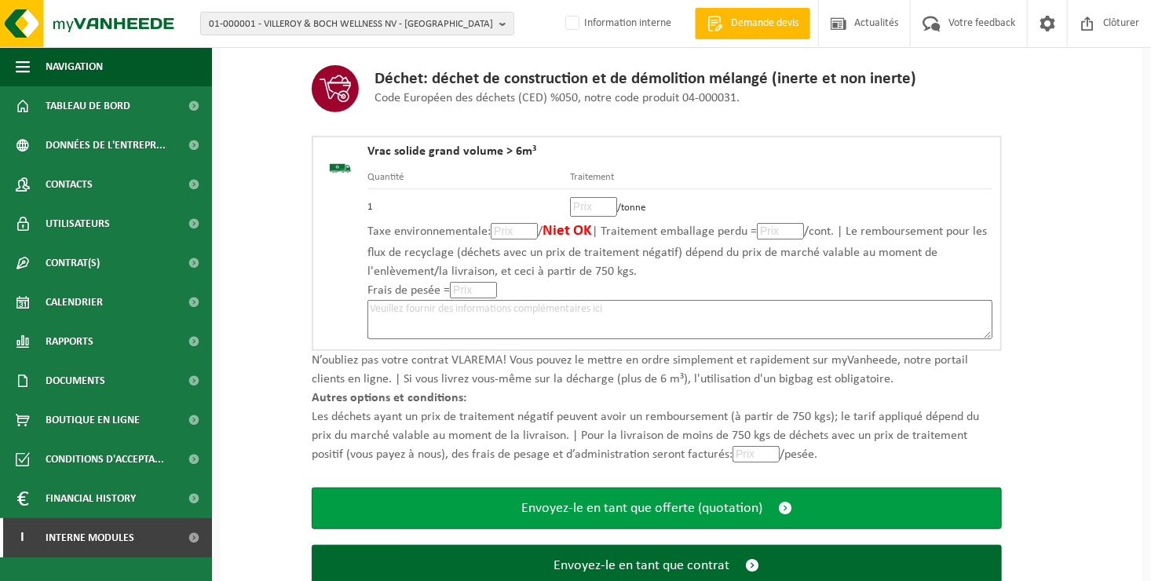
scroll to position [312, 0]
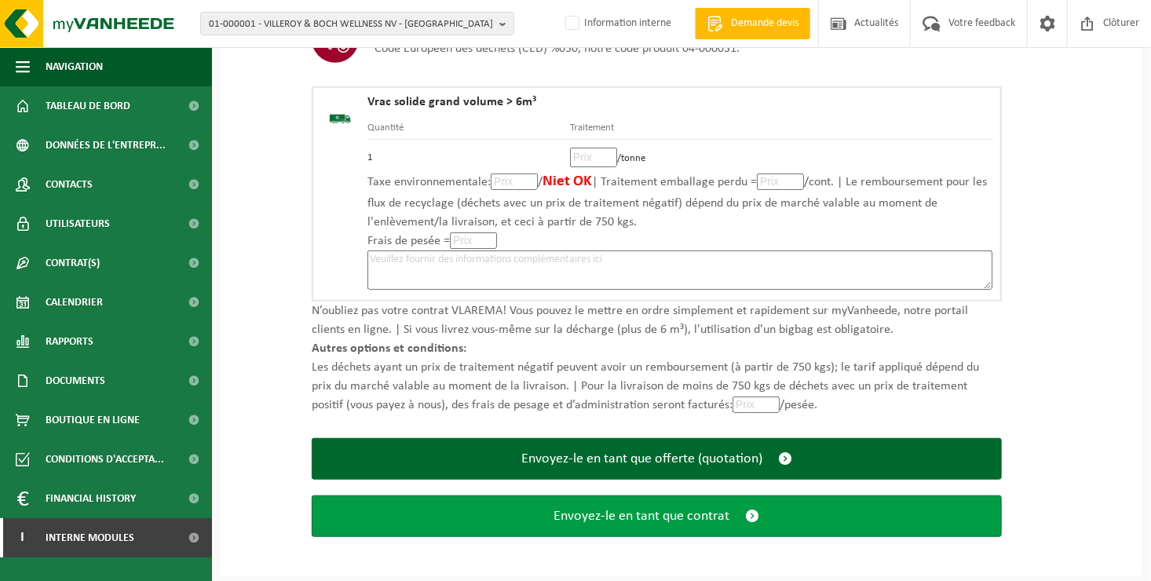
click at [748, 514] on span "submit" at bounding box center [753, 516] width 14 height 16
